Goal: Find specific page/section: Find specific page/section

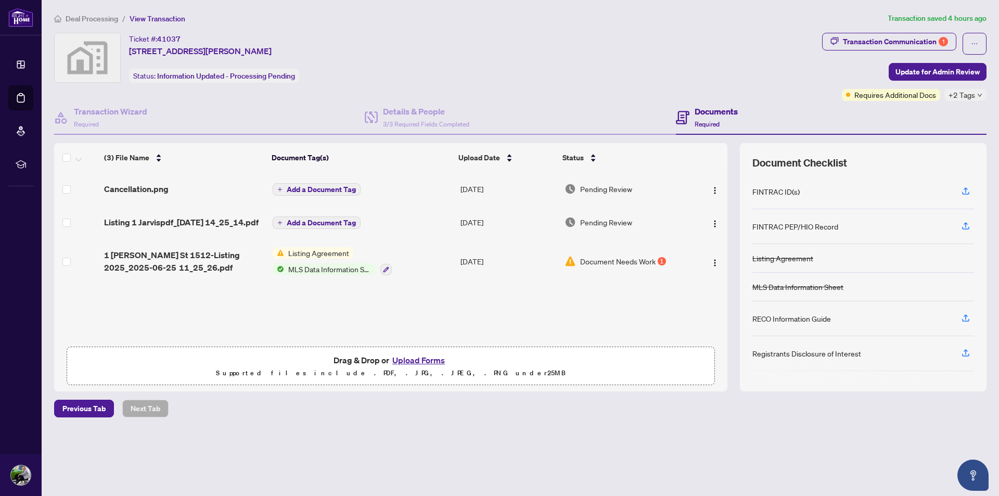
click at [138, 16] on span "View Transaction" at bounding box center [158, 18] width 56 height 9
click at [91, 19] on span "Deal Processing" at bounding box center [92, 18] width 53 height 9
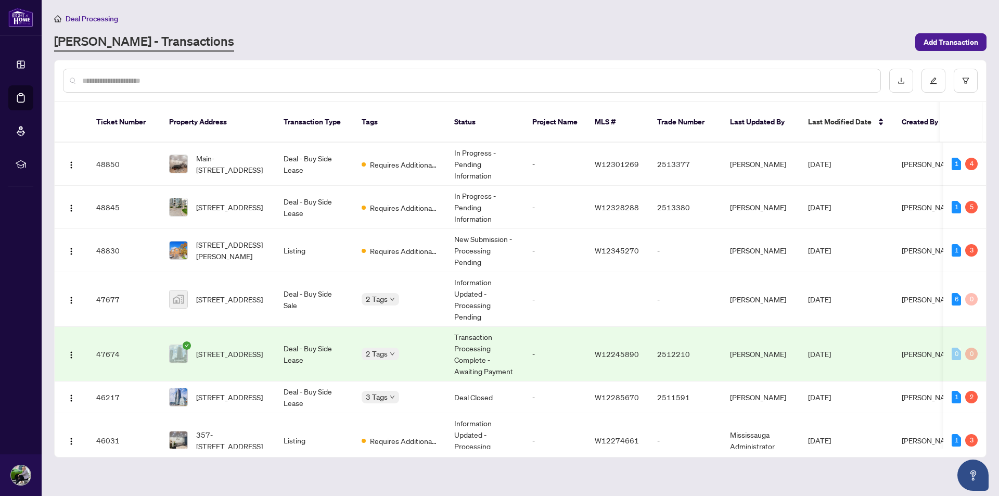
click at [125, 88] on div at bounding box center [472, 81] width 818 height 24
click at [120, 81] on input "text" at bounding box center [477, 80] width 790 height 11
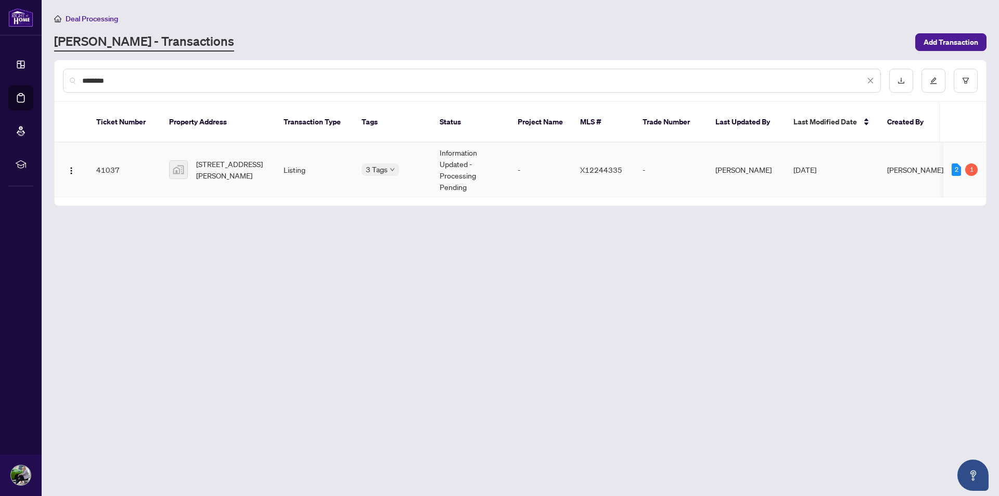
type input "********"
click at [238, 158] on span "[STREET_ADDRESS][PERSON_NAME]" at bounding box center [231, 169] width 71 height 23
